Goal: Contribute content: Add original content to the website for others to see

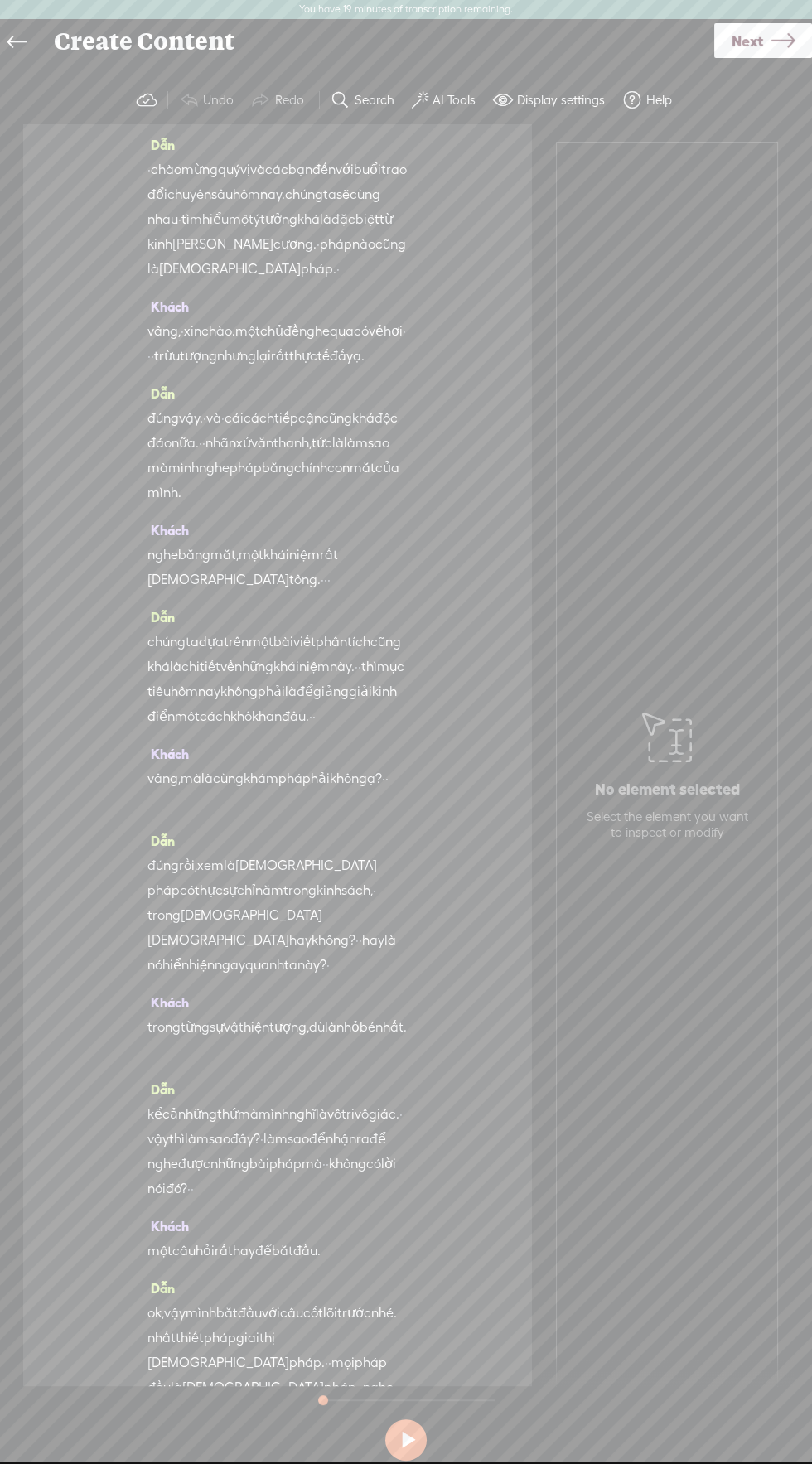
scroll to position [127, 0]
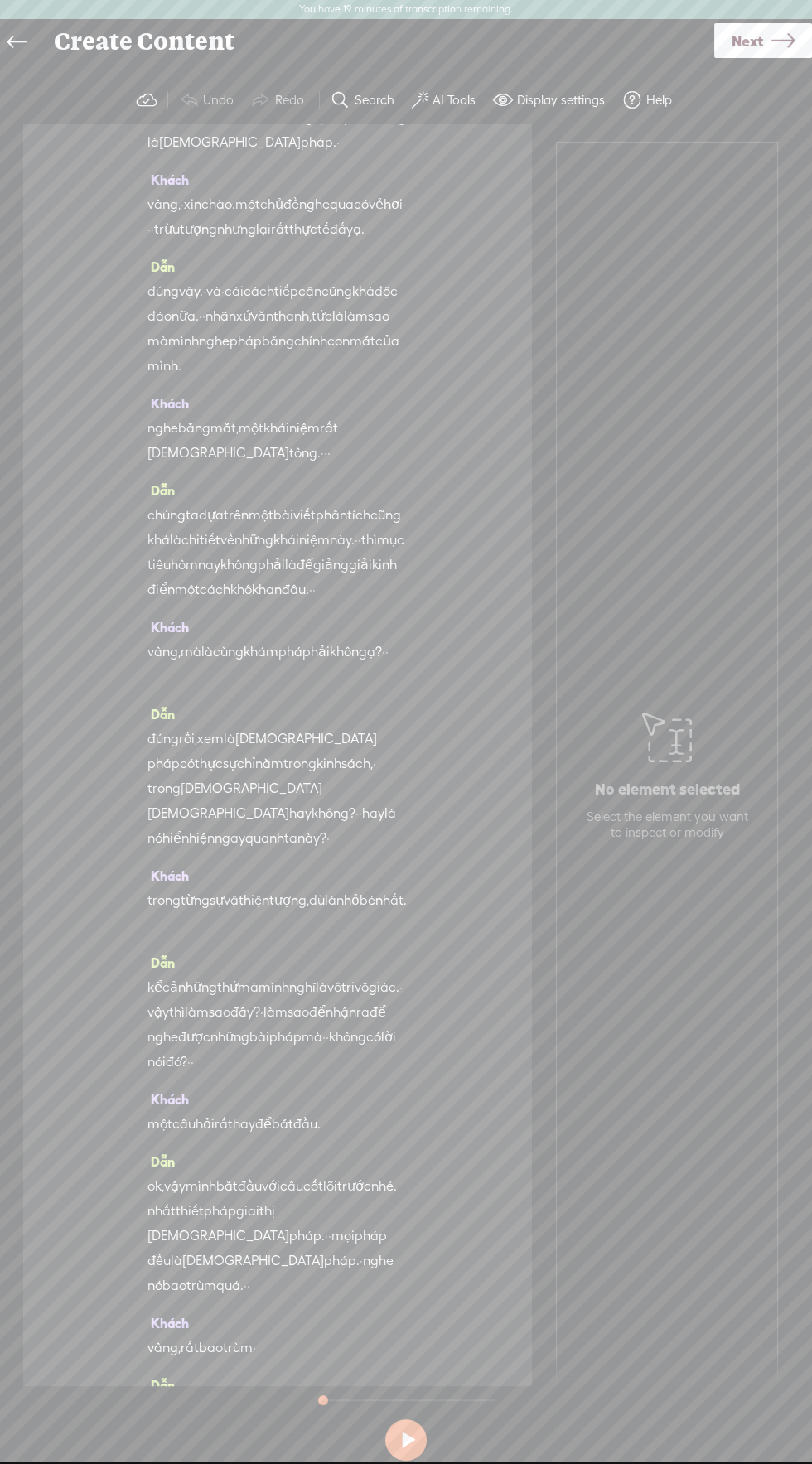
click at [30, 41] on link at bounding box center [21, 42] width 37 height 38
click at [16, 43] on icon at bounding box center [17, 43] width 19 height 37
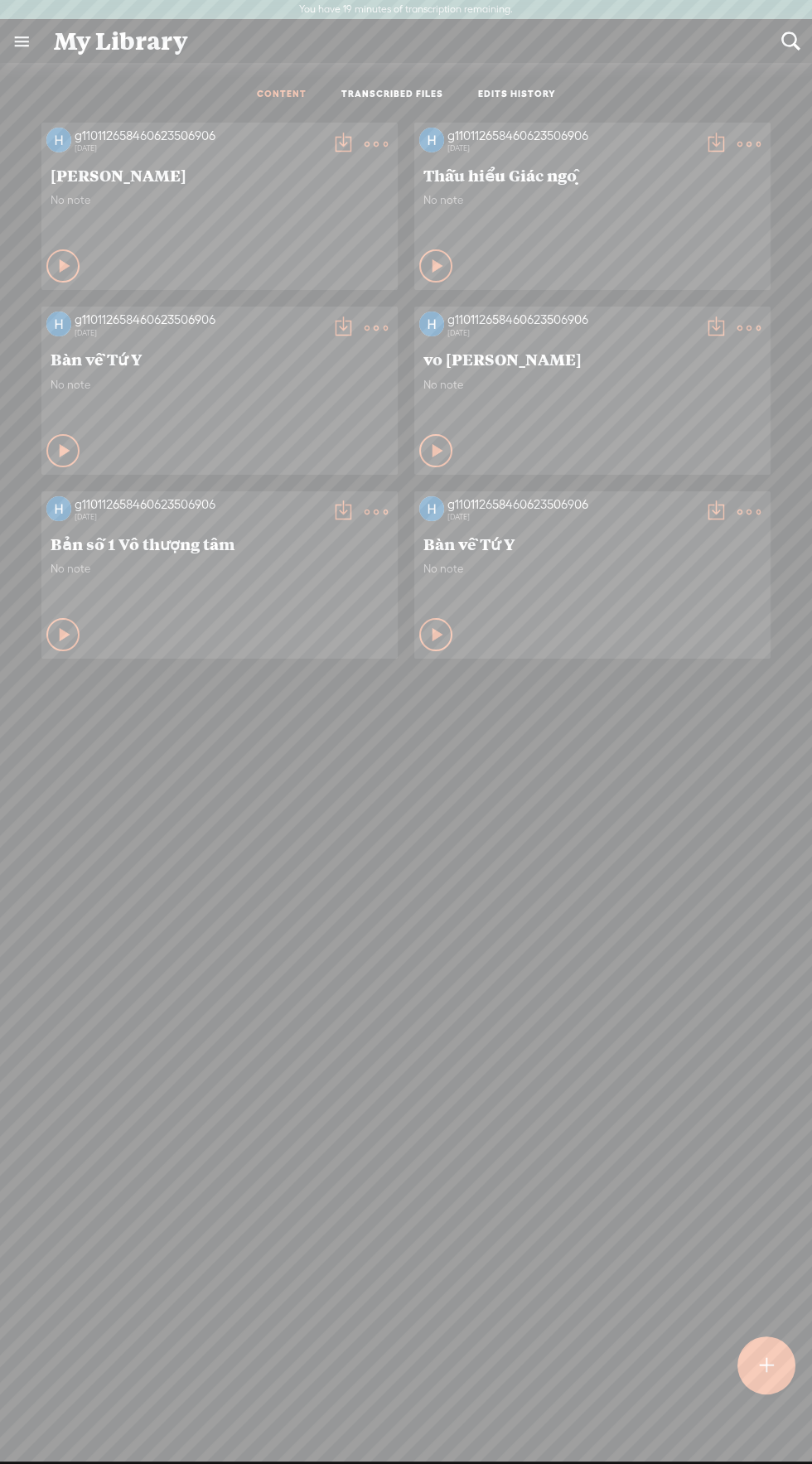
click at [777, 1362] on div at bounding box center [766, 1365] width 58 height 58
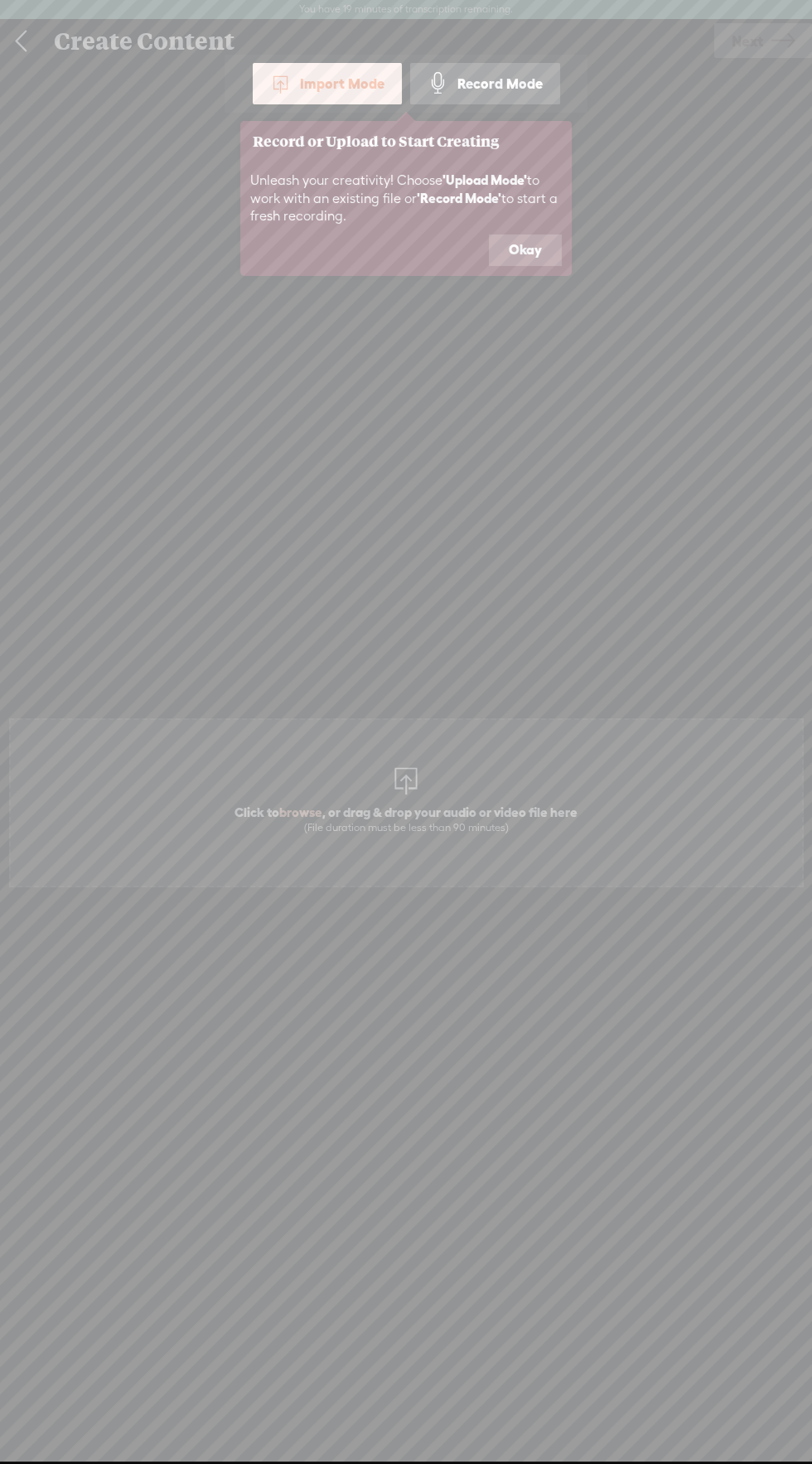
click at [349, 72] on div "Import Mode" at bounding box center [327, 84] width 149 height 42
click at [523, 281] on icon at bounding box center [406, 732] width 812 height 1465
click at [524, 247] on button "Okay" at bounding box center [526, 250] width 73 height 32
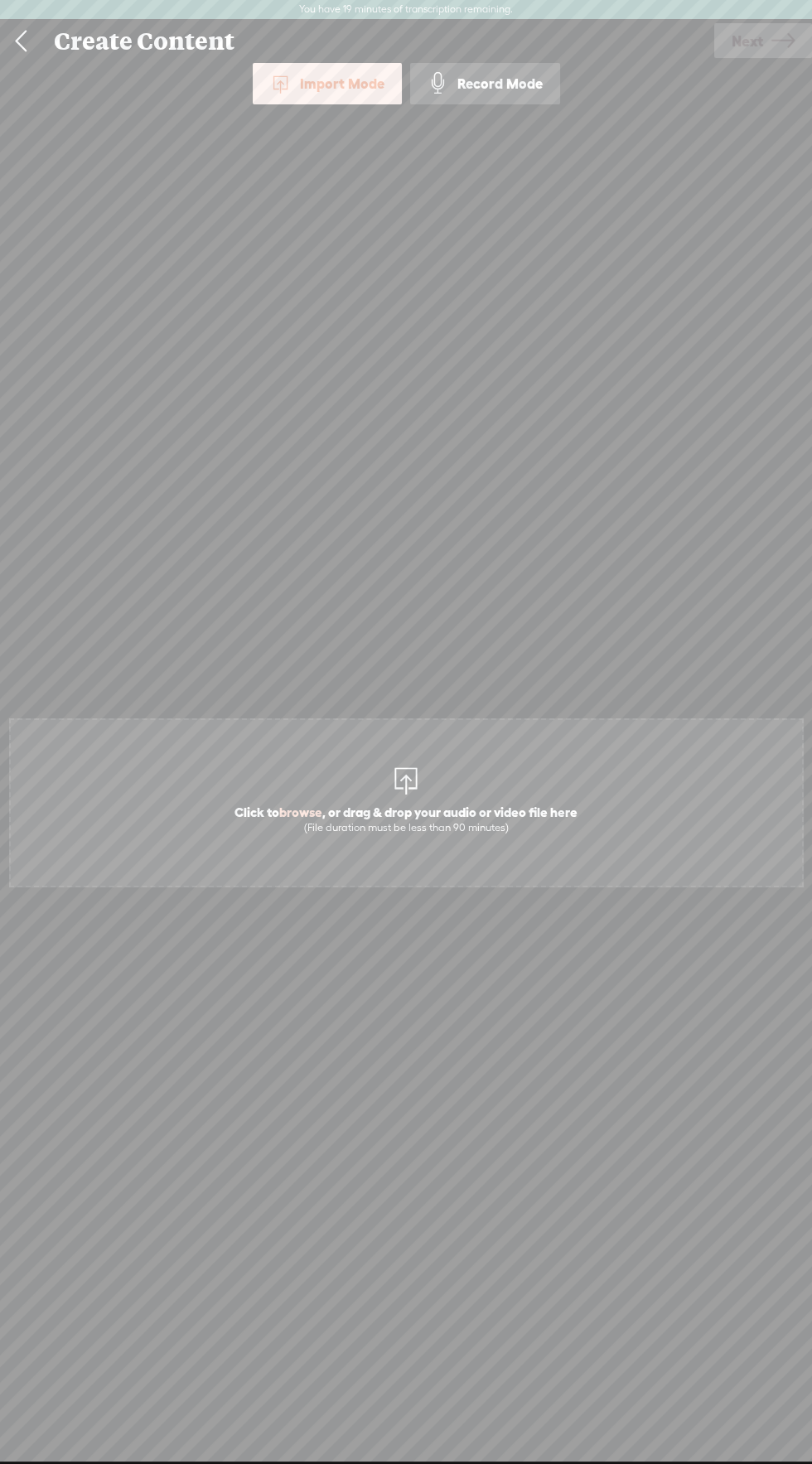
click at [332, 90] on div "Import Mode" at bounding box center [327, 84] width 149 height 42
click at [452, 810] on span "Click to browse , or drag & drop your audio or video file here (File duration m…" at bounding box center [406, 818] width 360 height 47
click at [762, 32] on span "Next" at bounding box center [747, 41] width 32 height 43
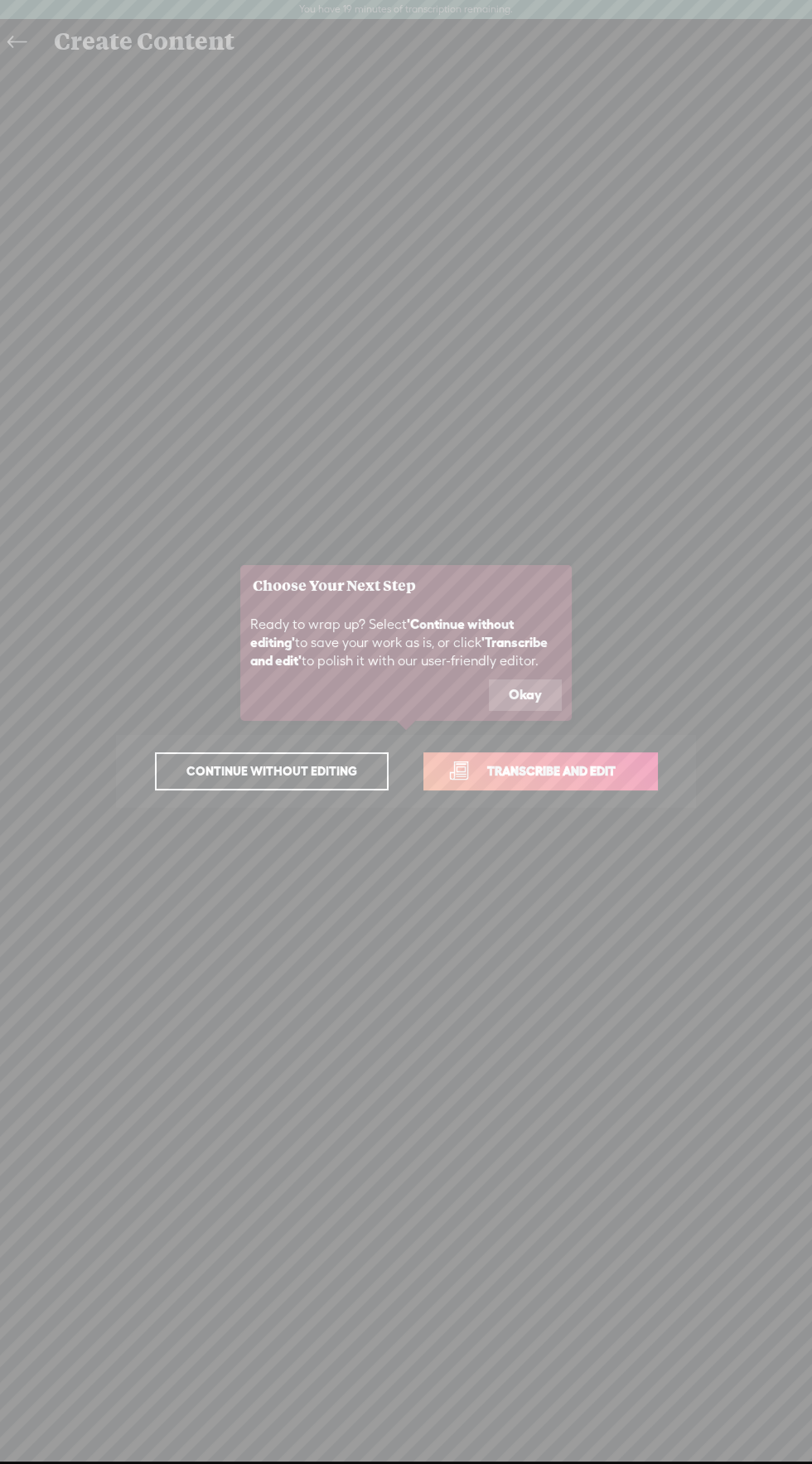
click at [297, 770] on span "Continue without editing" at bounding box center [271, 771] width 205 height 23
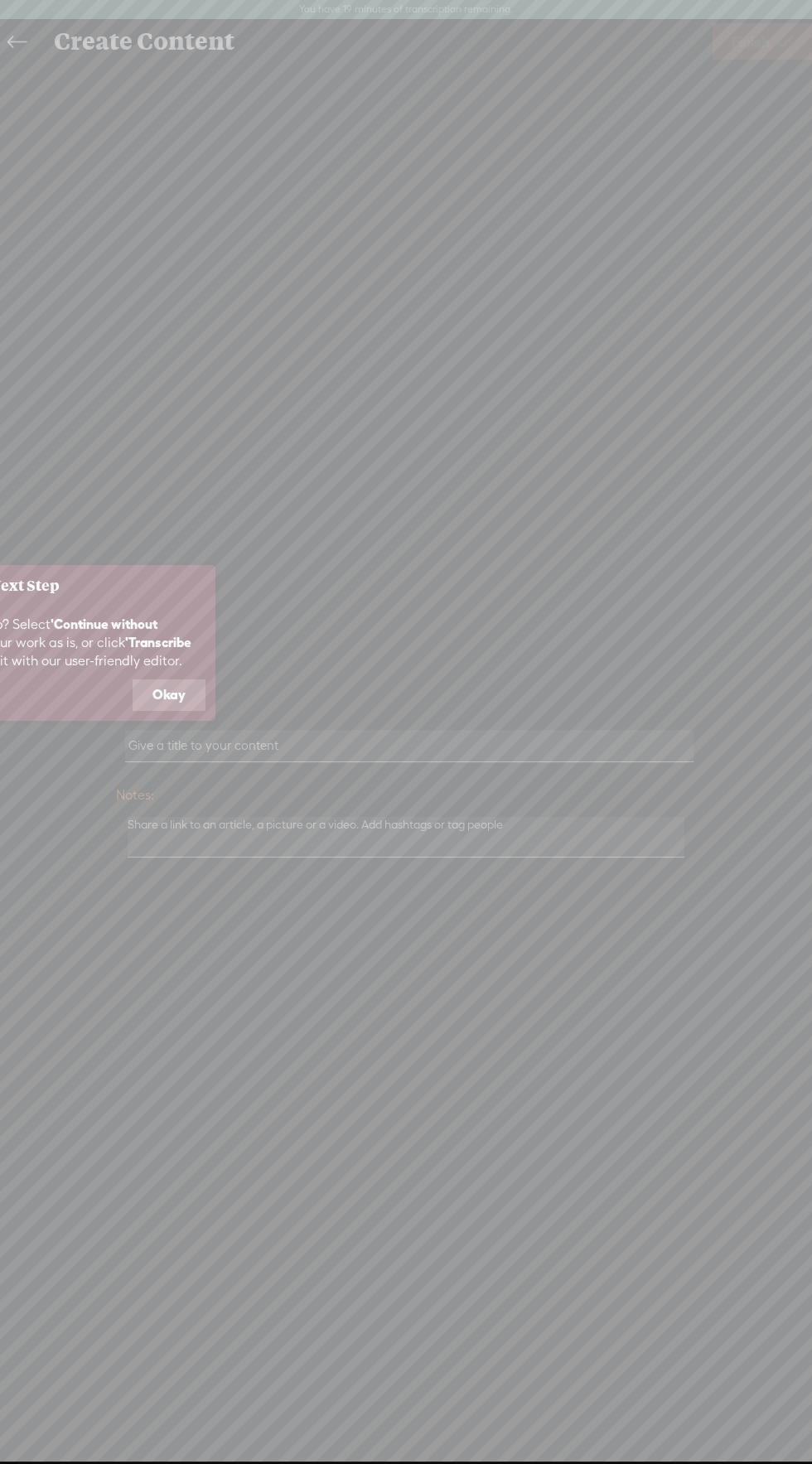
click at [168, 688] on button "Okay" at bounding box center [170, 695] width 73 height 32
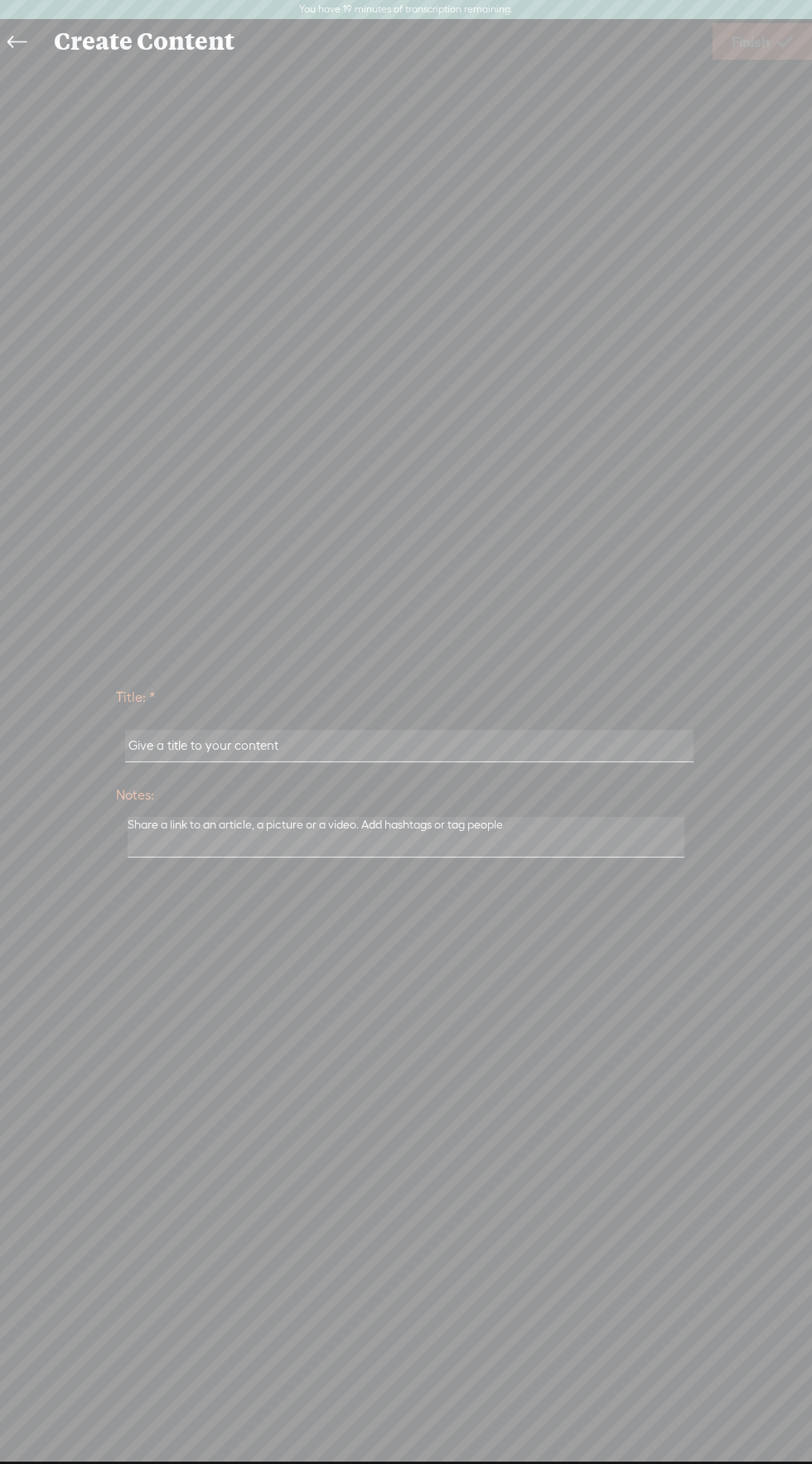
click at [288, 739] on input "text" at bounding box center [409, 746] width 567 height 32
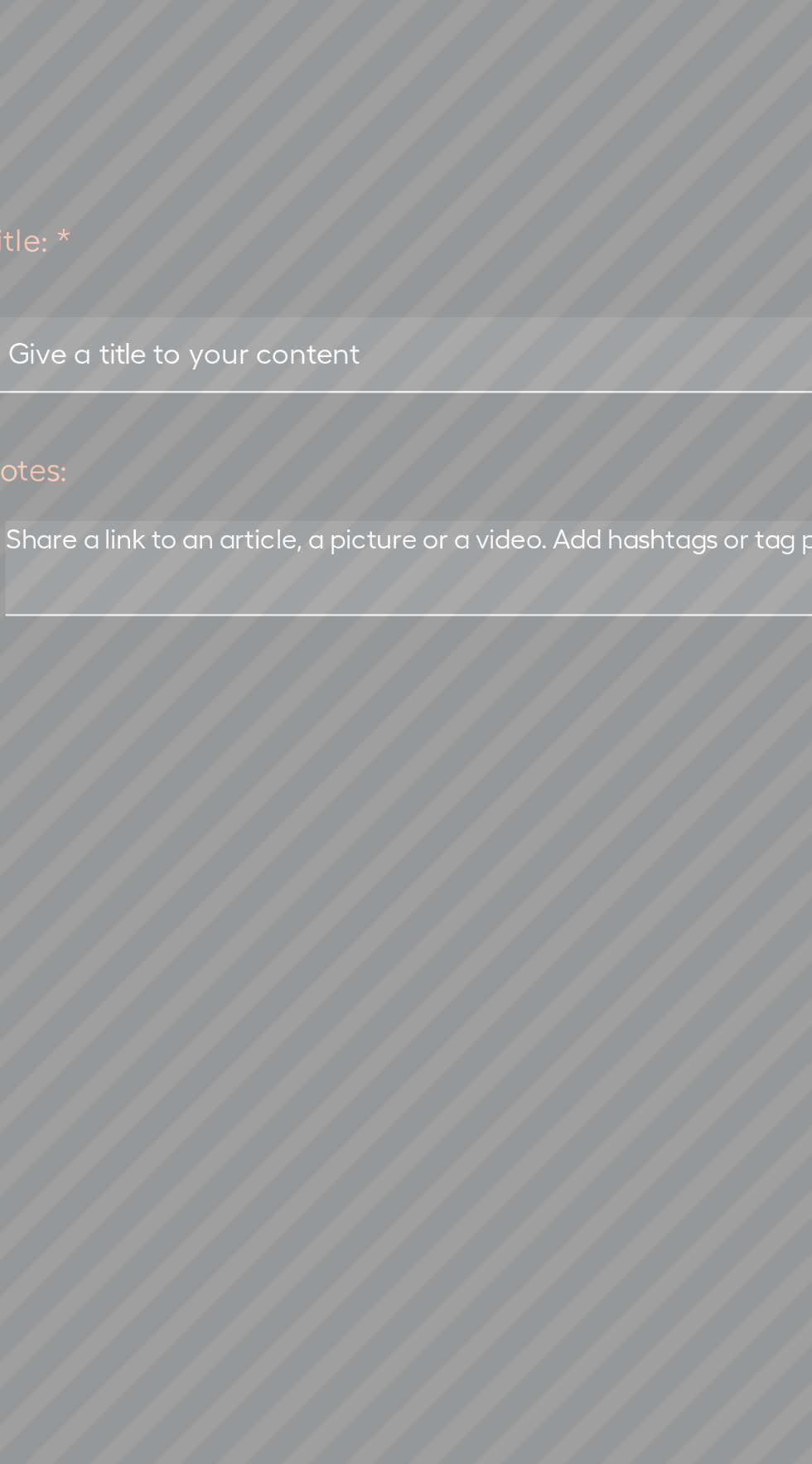
type input "Đàm thoại"
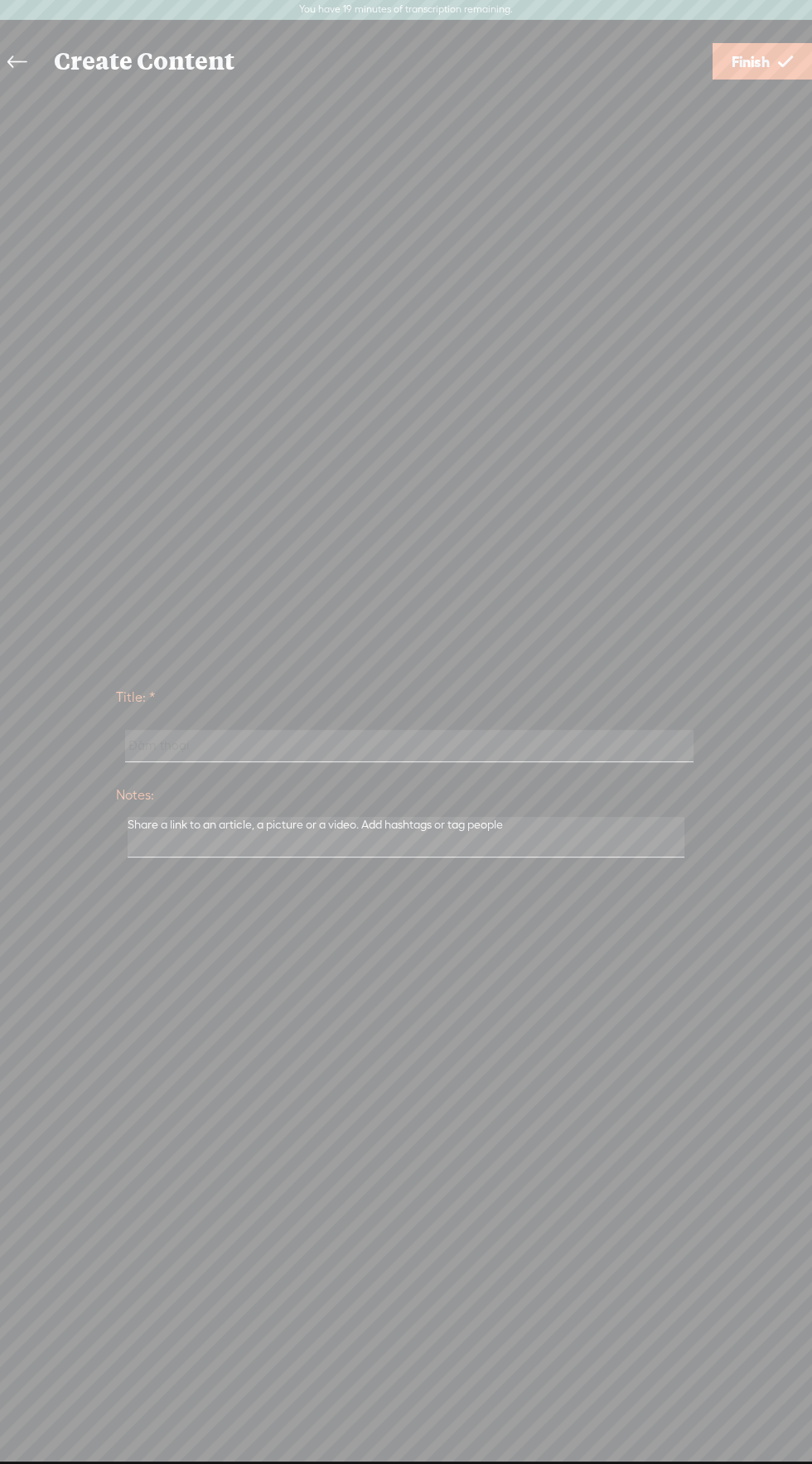
click at [758, 55] on span "Finish" at bounding box center [751, 62] width 38 height 43
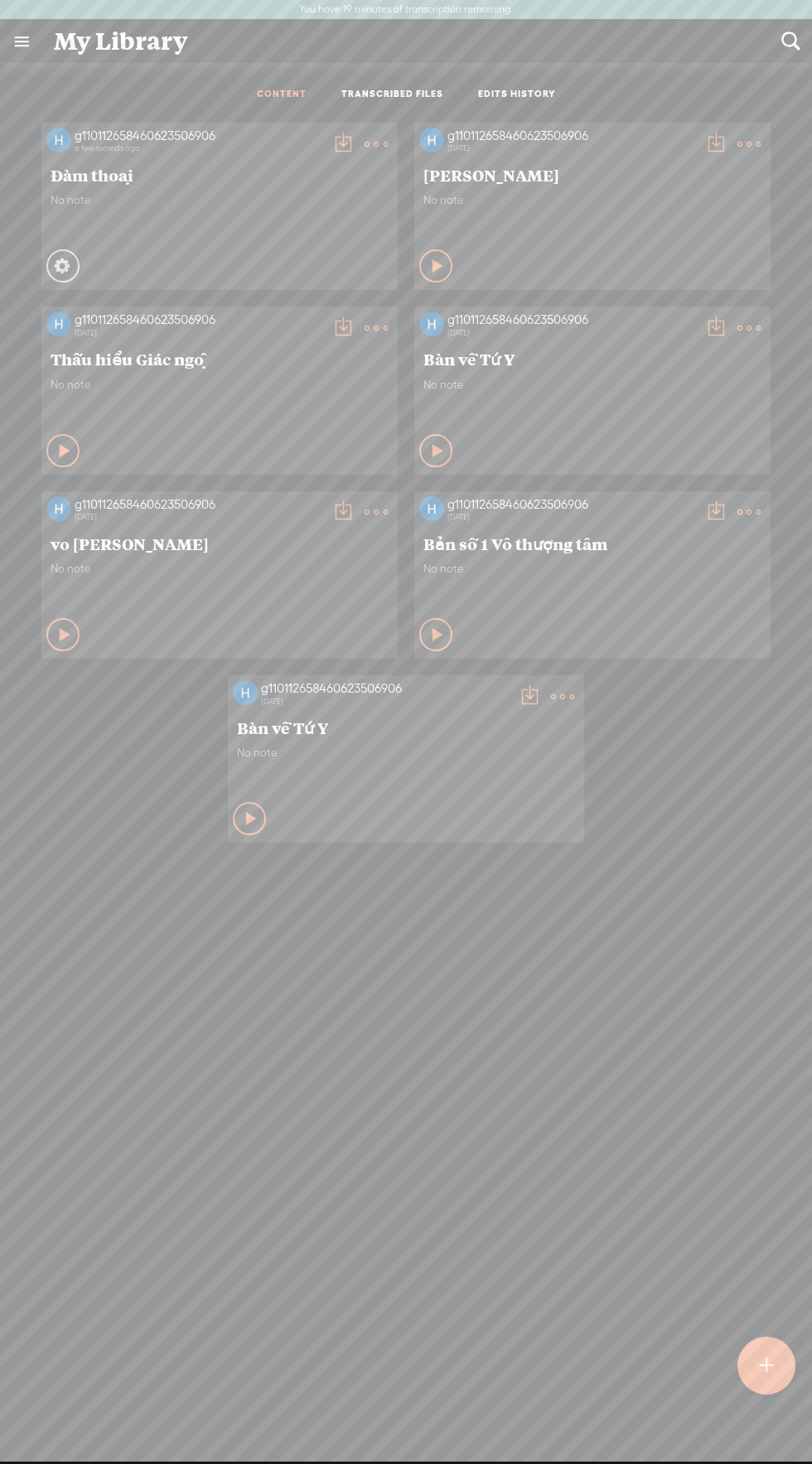
click at [212, 197] on span "No note" at bounding box center [219, 200] width 338 height 14
click at [377, 135] on t at bounding box center [376, 144] width 23 height 23
click at [286, 199] on link "Edit Details" at bounding box center [297, 199] width 165 height 38
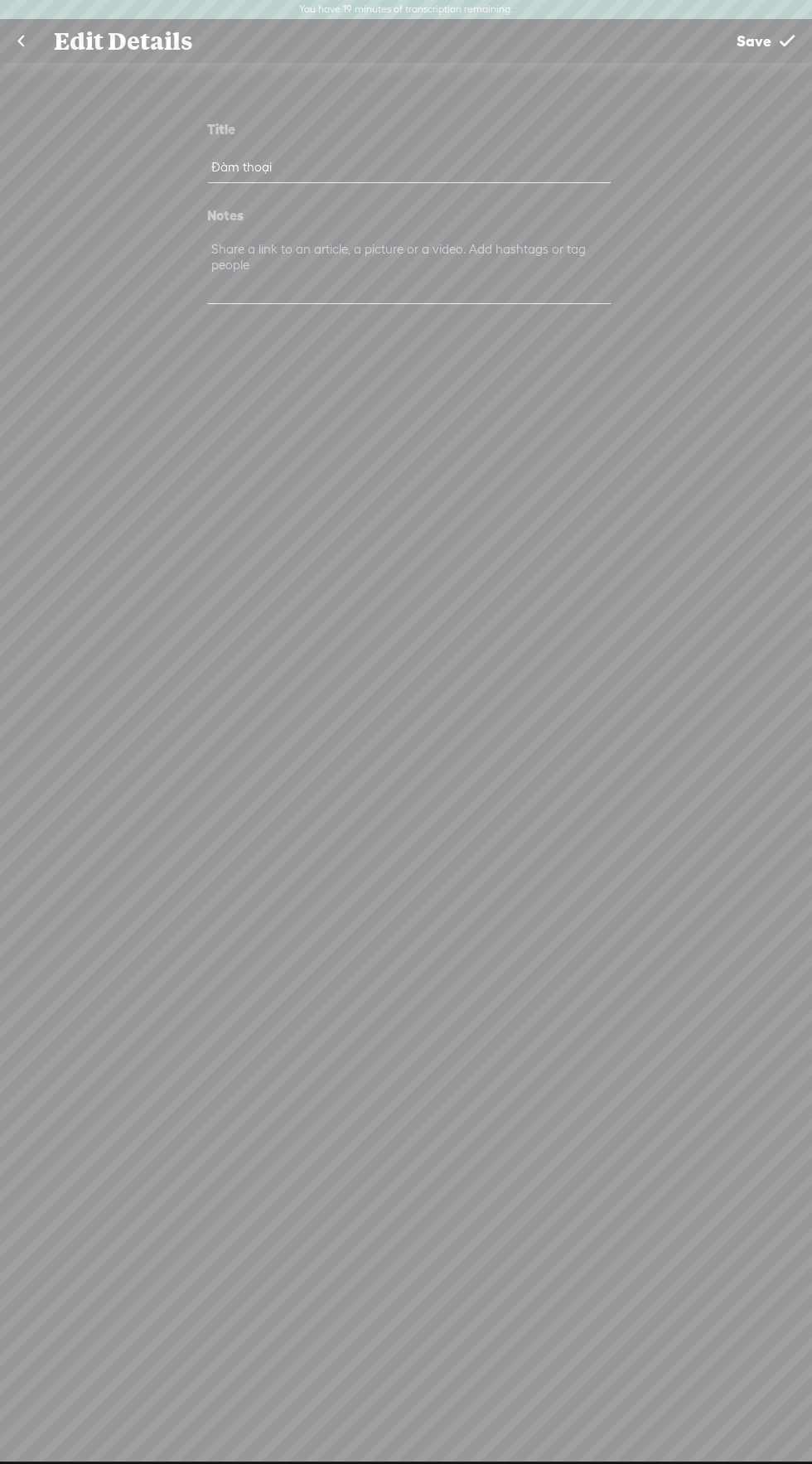
click at [792, 27] on t at bounding box center [787, 41] width 15 height 43
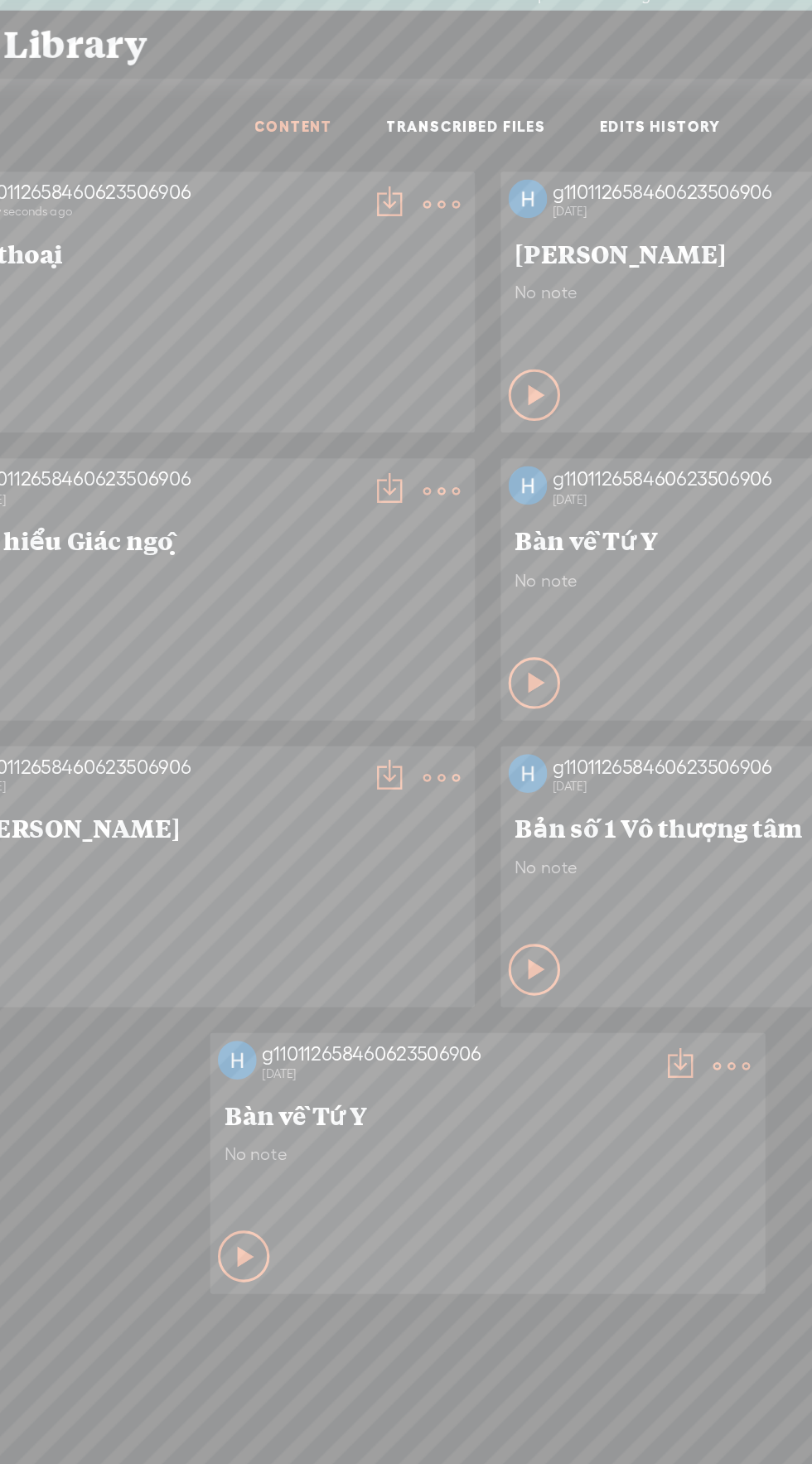
click at [374, 138] on t at bounding box center [376, 144] width 23 height 23
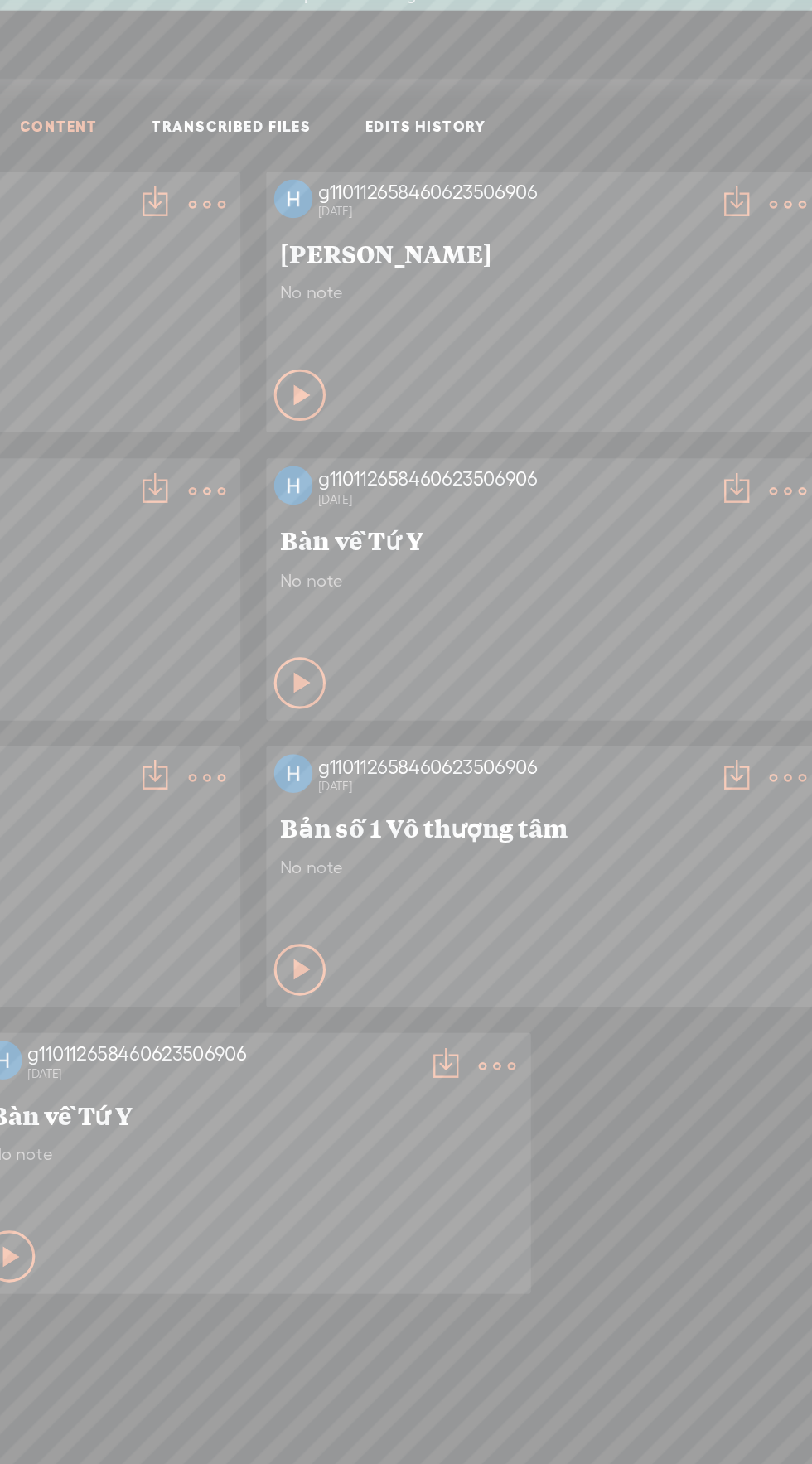
click at [754, 138] on t at bounding box center [748, 144] width 23 height 23
click at [377, 135] on t at bounding box center [376, 144] width 23 height 23
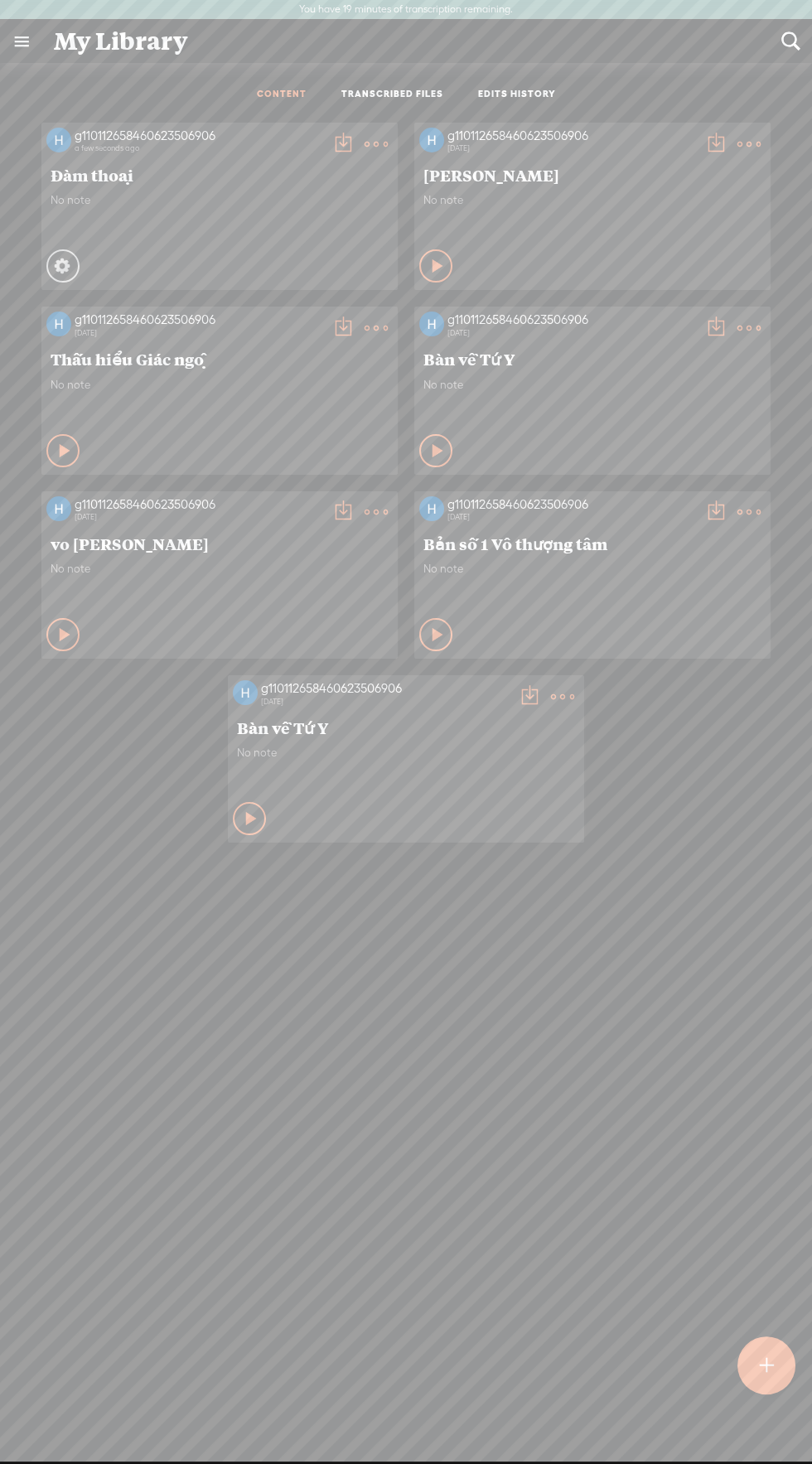
click at [779, 1363] on div at bounding box center [766, 1365] width 59 height 59
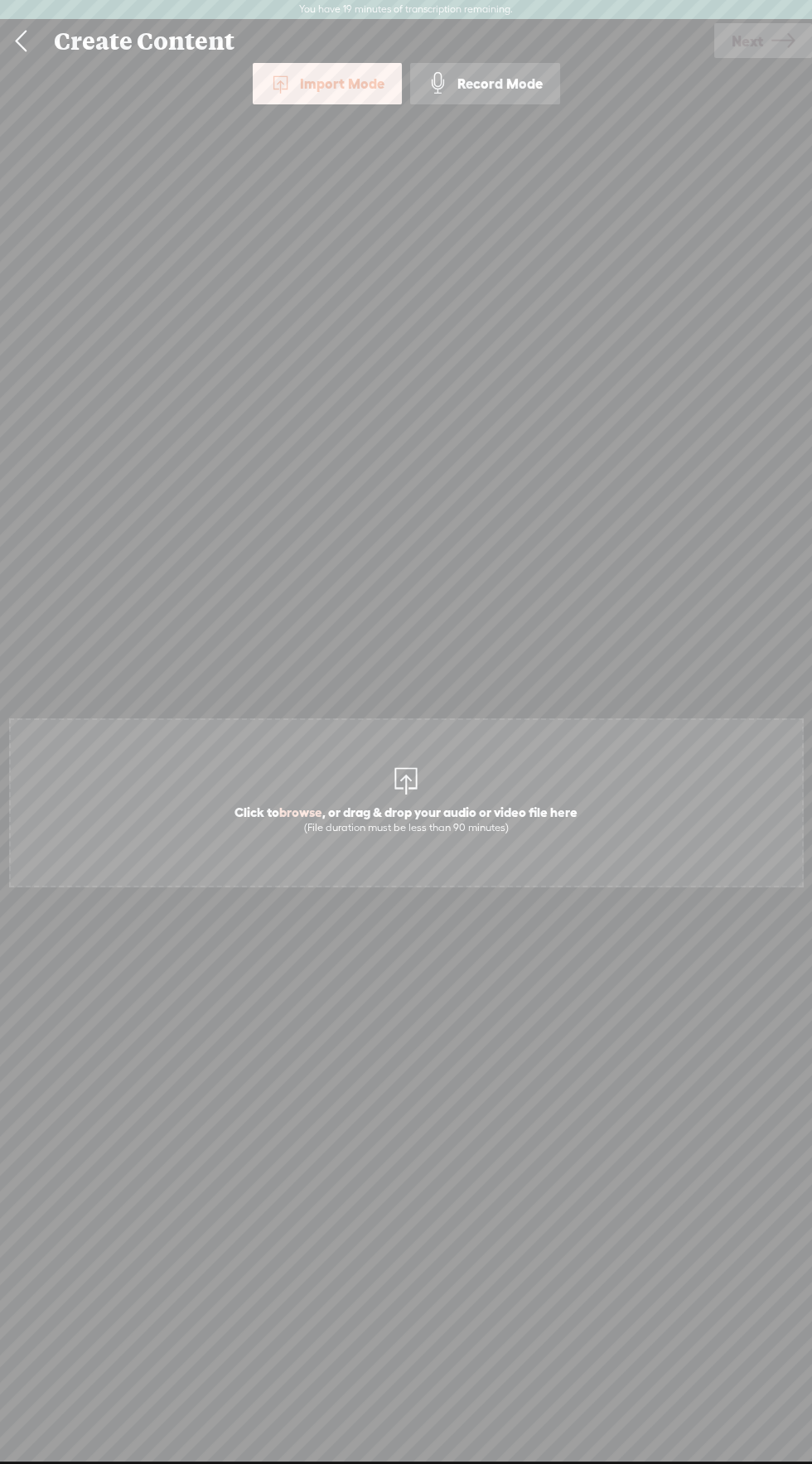
click at [427, 811] on span "Click to browse , or drag & drop your audio or video file here (File duration m…" at bounding box center [406, 818] width 360 height 47
click at [780, 42] on icon at bounding box center [782, 41] width 23 height 43
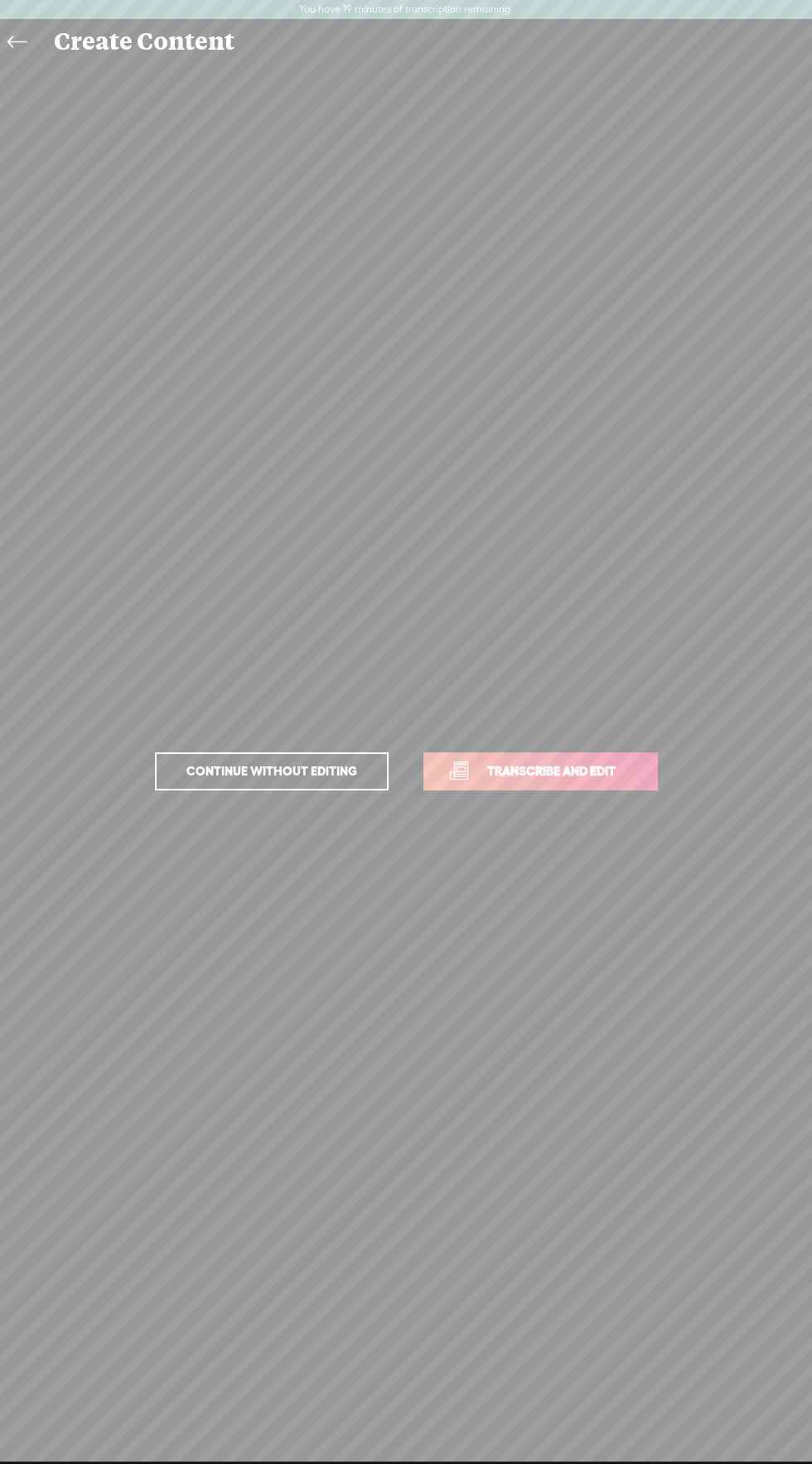
click at [561, 766] on span "Transcribe and edit" at bounding box center [551, 771] width 164 height 19
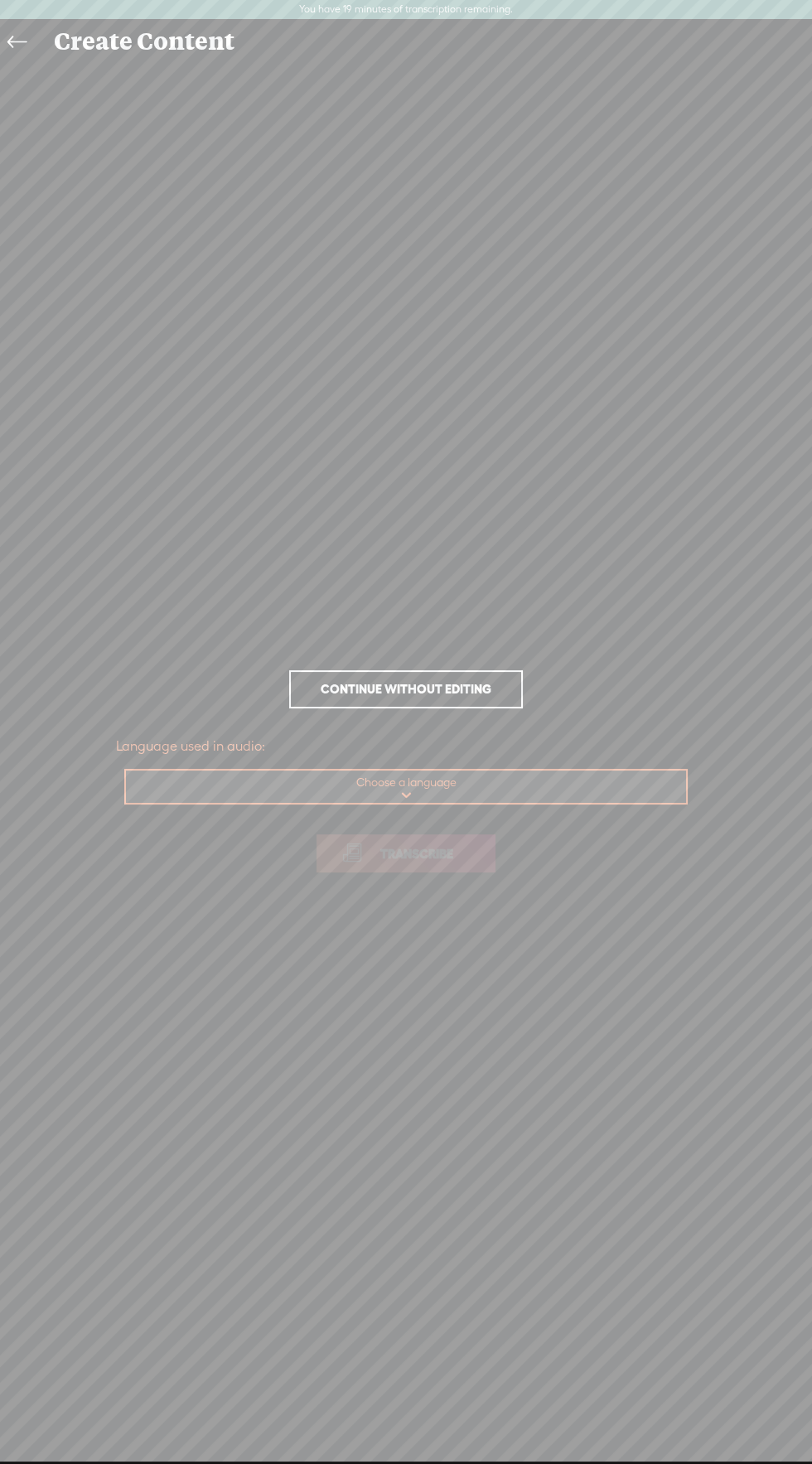
click at [475, 797] on select "Choose a language Afrikaans Albanian Amharic Arabic, Gulf Arabic, Modern Standa…" at bounding box center [406, 787] width 561 height 34
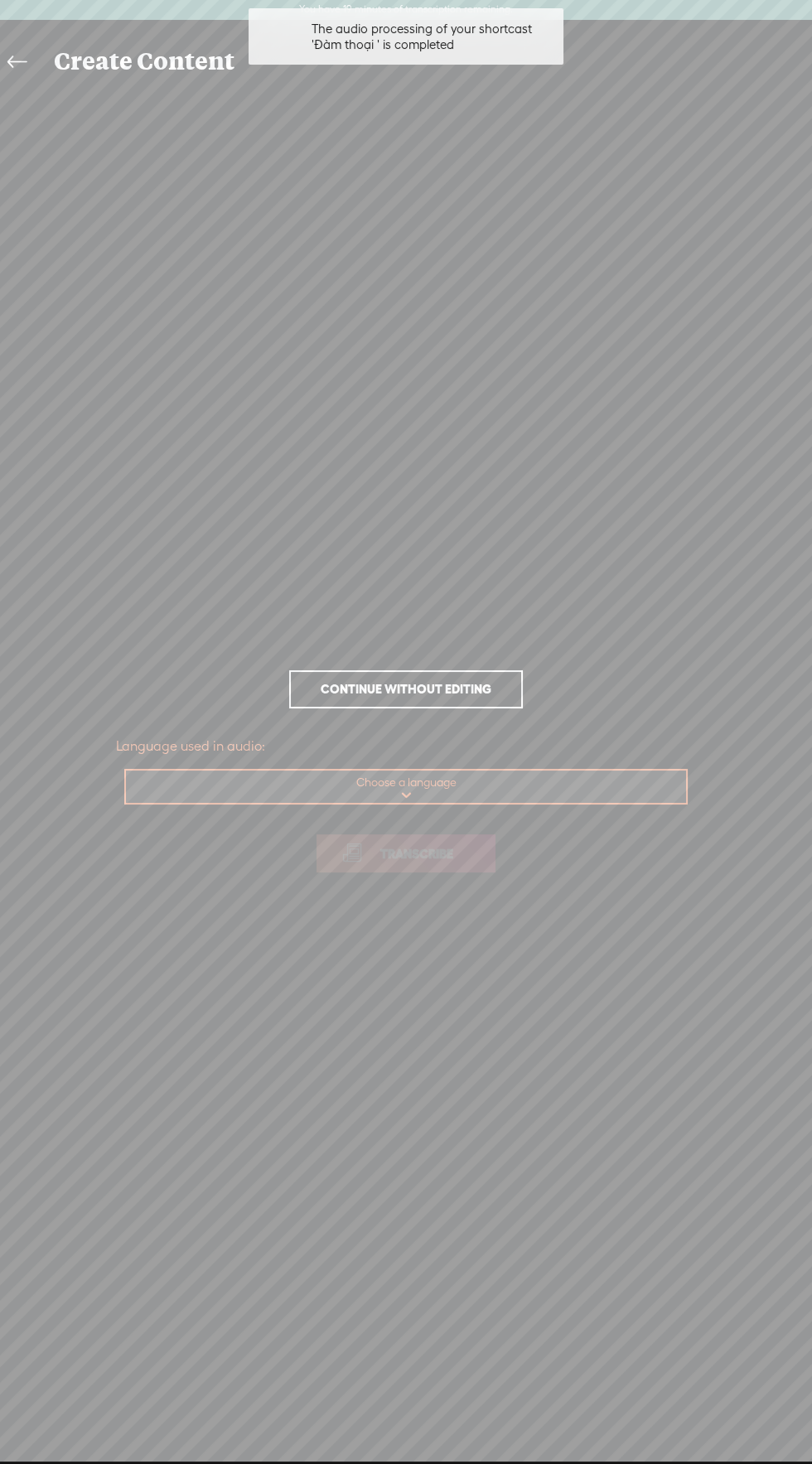
select select "vi"
click at [126, 770] on select "Choose a language Afrikaans Albanian Amharic Arabic, Gulf Arabic, Modern Standa…" at bounding box center [406, 787] width 561 height 34
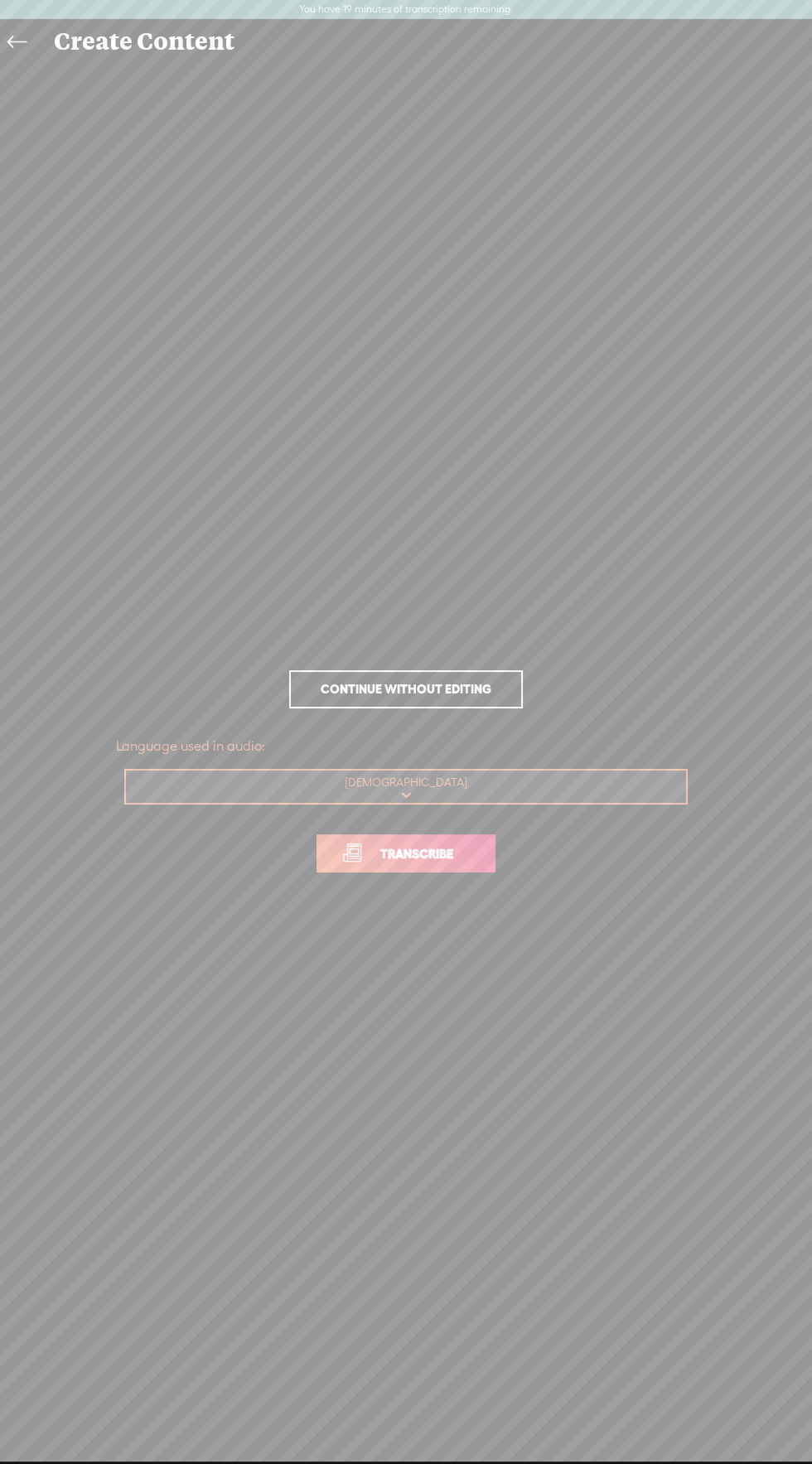
click at [448, 852] on span "Transcribe" at bounding box center [417, 854] width 107 height 19
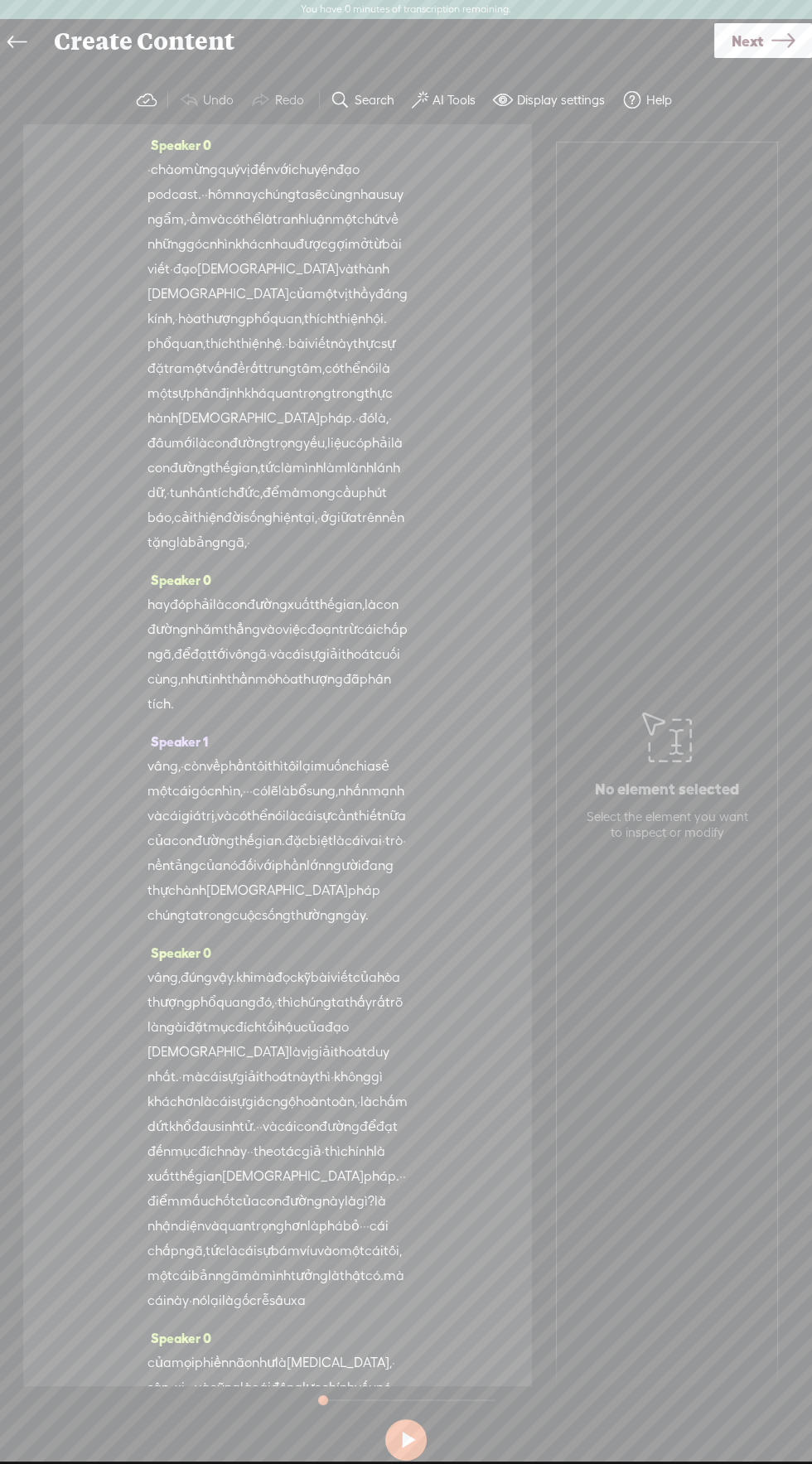
scroll to position [639, 0]
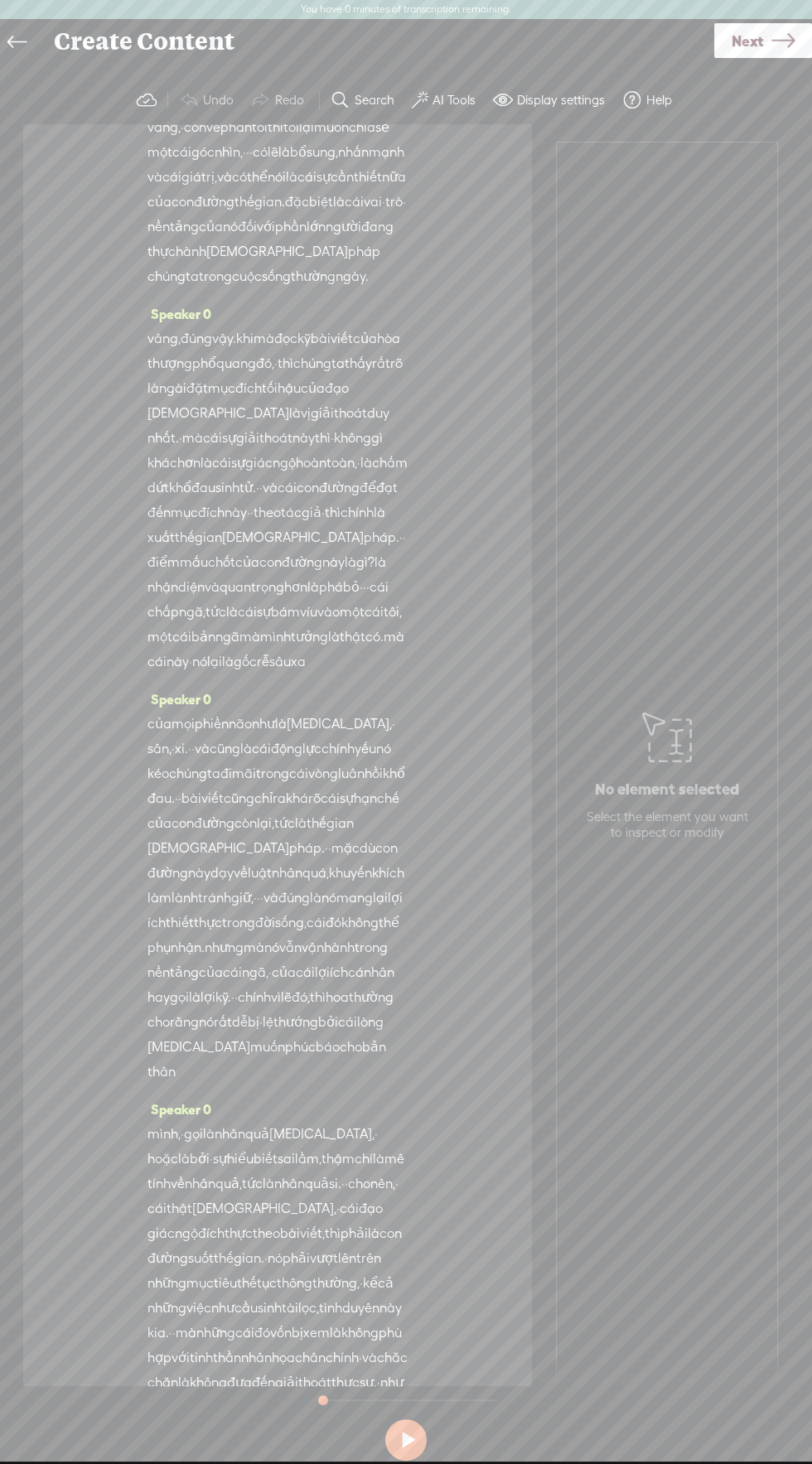
click at [763, 27] on link "Next" at bounding box center [763, 40] width 98 height 35
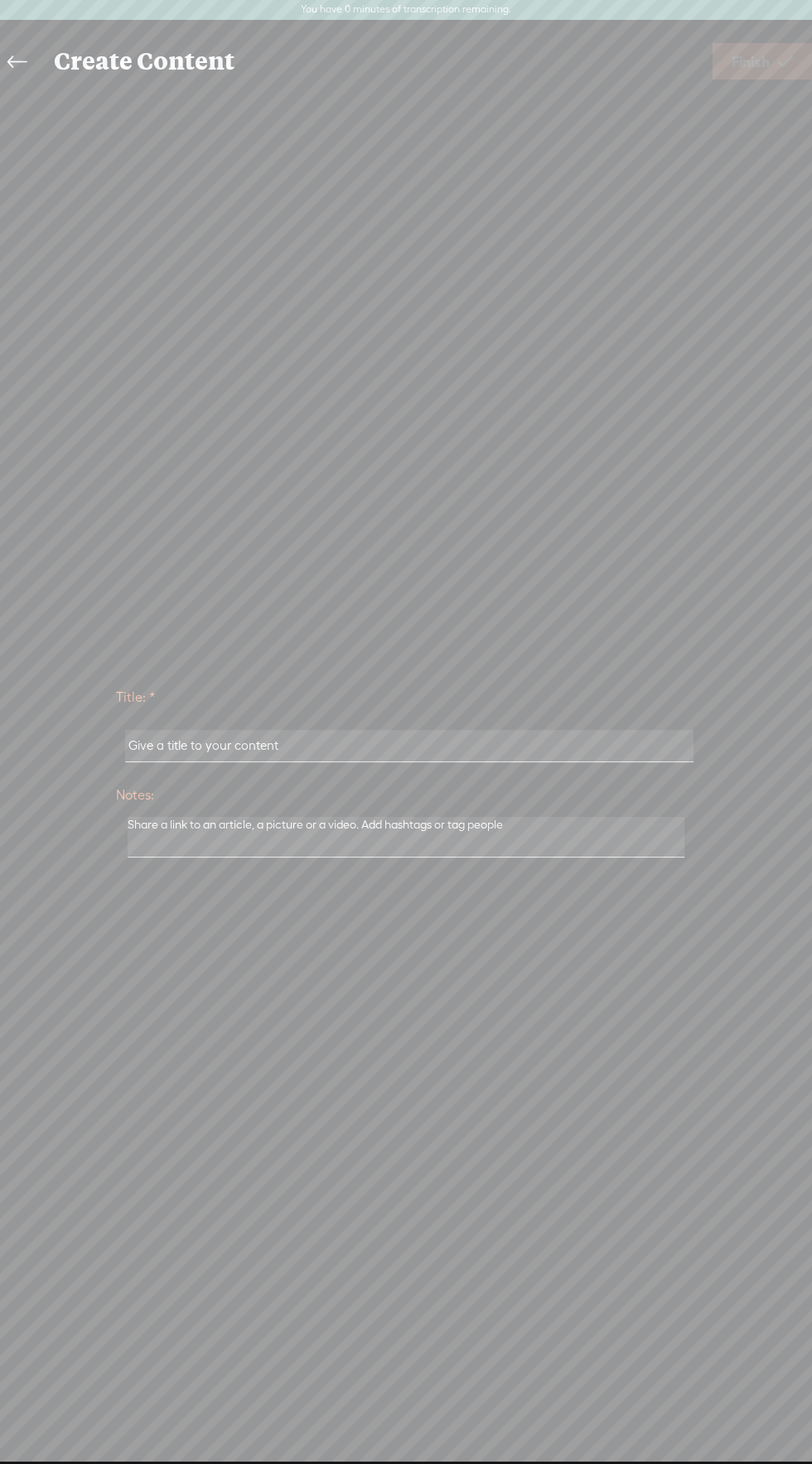
click at [270, 745] on input "text" at bounding box center [409, 746] width 567 height 32
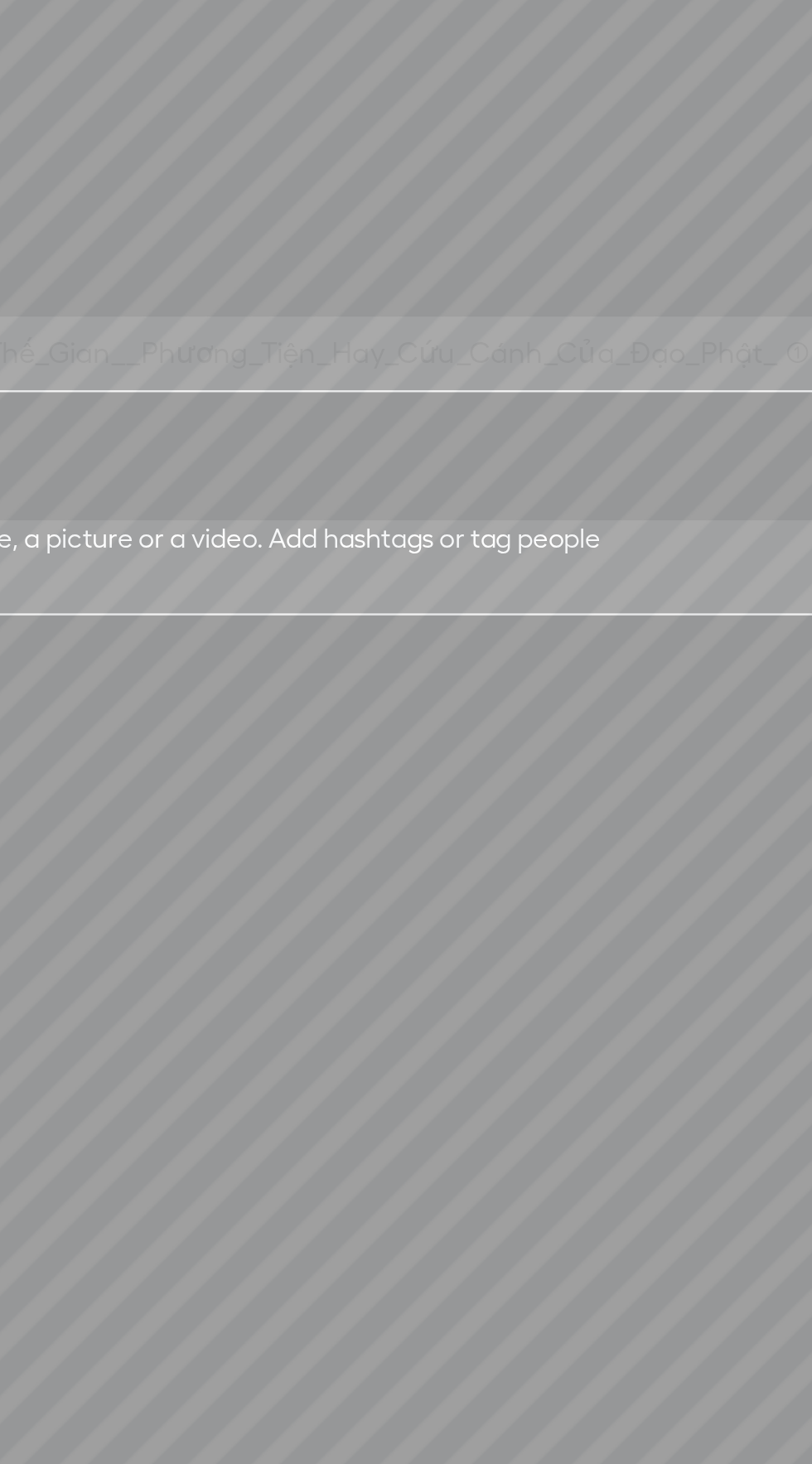
click at [456, 746] on input "Thế_Gian_và_Xuất_Thế_Gian__Phương_Tiện_Hay_Cứu_Cánh_Của_Đạo_Phật_ (1)" at bounding box center [409, 746] width 567 height 32
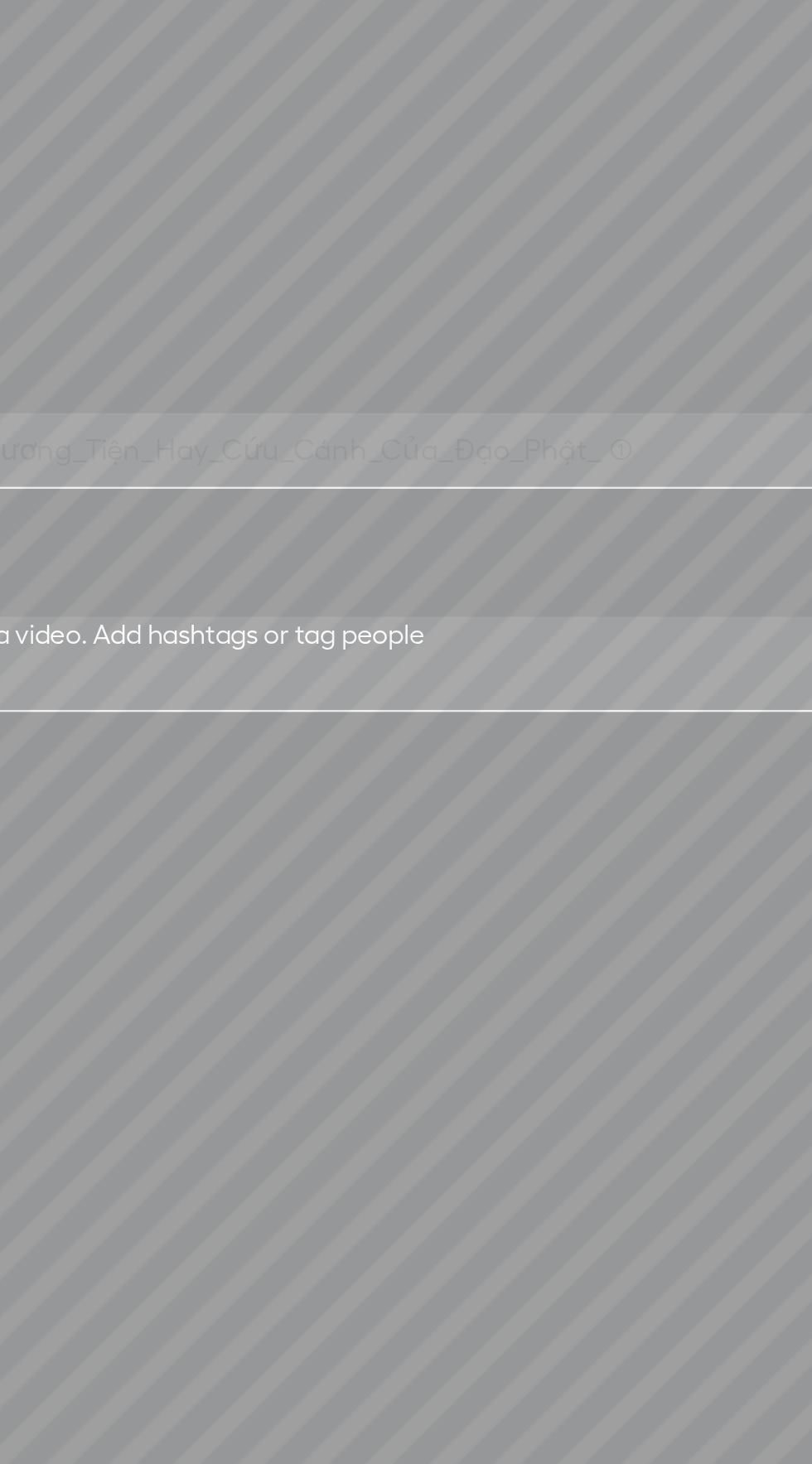
click at [632, 748] on input "Thế_Gian_và_Xuất_Thế_Gian__Phương_Tiện_Hay_Cứu_Cánh_Của_Đạo_Phật_ (1)" at bounding box center [409, 746] width 567 height 32
type input "Thế_Gian_và_Xuất_Thế_Gian__Phương_Tiện_Hay_Cứu_Cánh_Của_Đạo_Phật"
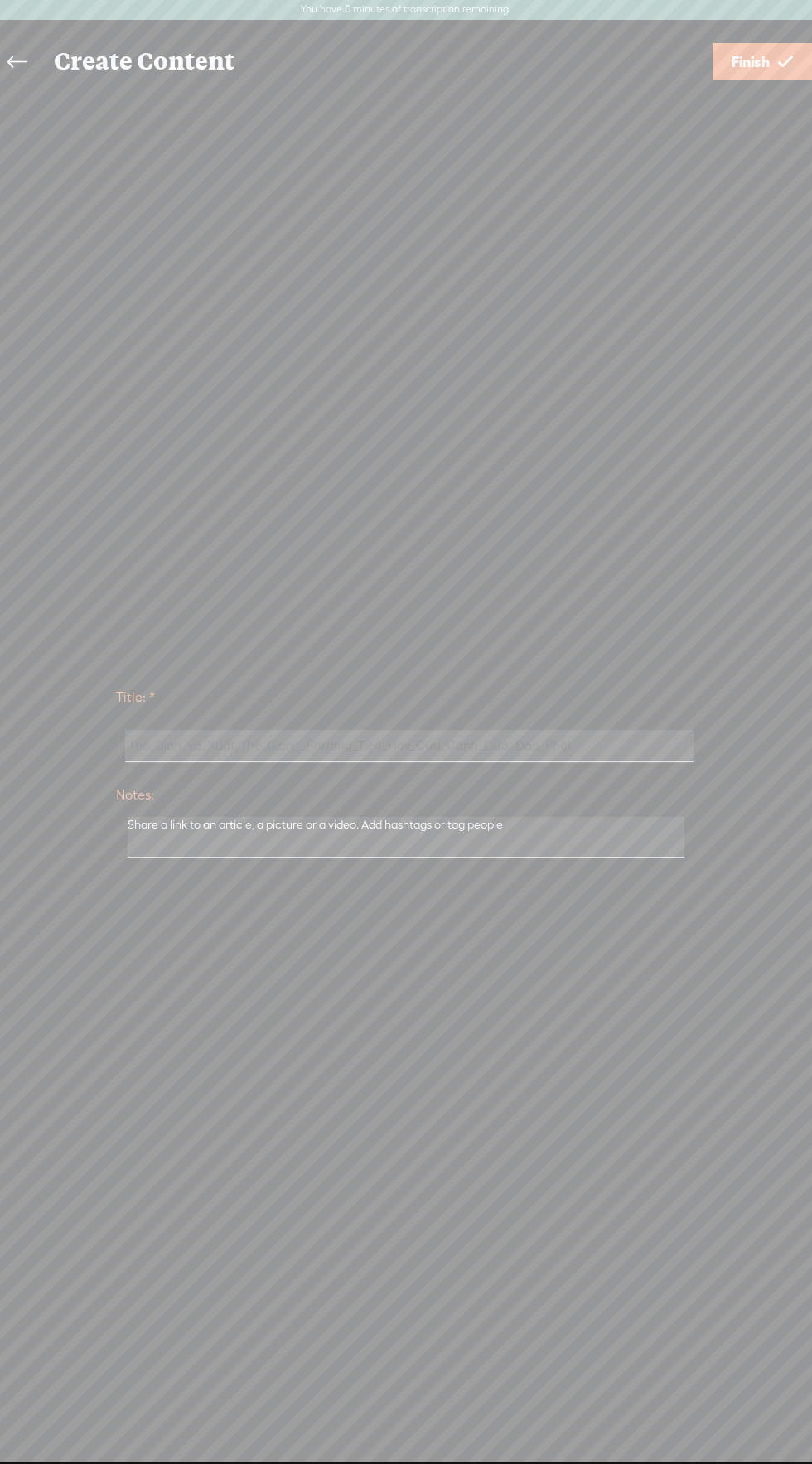
click at [763, 49] on span "Finish" at bounding box center [751, 62] width 38 height 43
